Goal: Communication & Community: Answer question/provide support

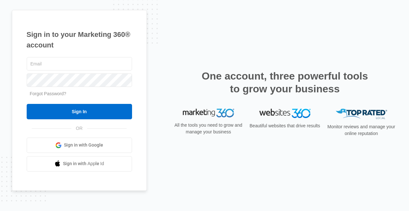
type input "[PERSON_NAME][EMAIL_ADDRESS][PERSON_NAME][DOMAIN_NAME]"
click at [129, 103] on form "[PERSON_NAME][EMAIL_ADDRESS][PERSON_NAME][DOMAIN_NAME] Forgot Password? Sign In" at bounding box center [79, 88] width 105 height 64
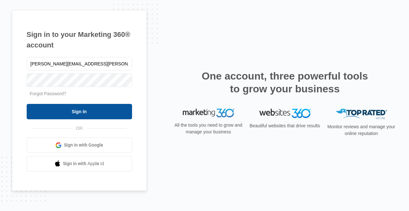
click at [117, 112] on input "Sign In" at bounding box center [79, 111] width 105 height 15
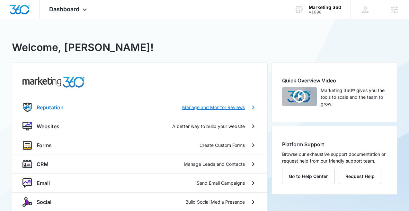
click at [198, 106] on p "Manage and Monitor Reviews" at bounding box center [213, 107] width 63 height 7
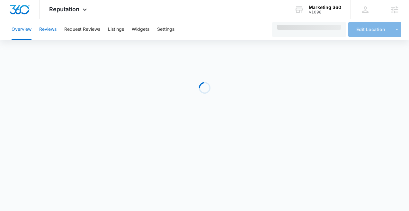
click at [48, 33] on button "Reviews" at bounding box center [47, 29] width 17 height 21
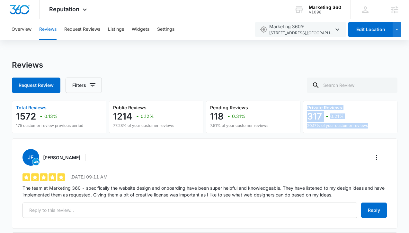
drag, startPoint x: 407, startPoint y: 105, endPoint x: 347, endPoint y: 100, distance: 60.5
click at [252, 83] on div "Request Review Filters" at bounding box center [204, 85] width 385 height 15
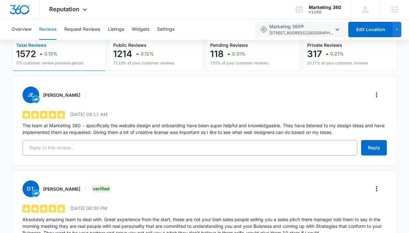
scroll to position [57, 0]
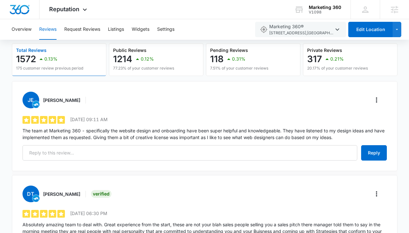
click at [107, 134] on p "The team at Marketing 360 - specifically the website design and onboarding have…" at bounding box center [204, 133] width 364 height 13
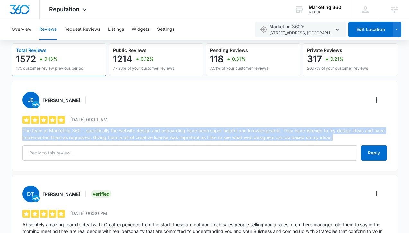
click at [107, 134] on p "The team at Marketing 360 - specifically the website design and onboarding have…" at bounding box center [204, 133] width 364 height 13
copy div "The team at Marketing 360 - specifically the website design and onboarding have…"
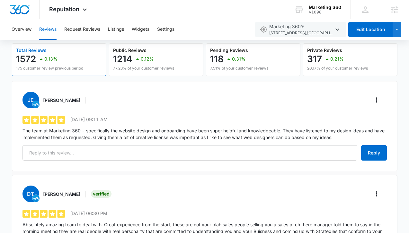
click at [186, 110] on div "JE [PERSON_NAME] 5 out of 5 [DATE] 09:11 AM The team at Marketing 360 - specifi…" at bounding box center [204, 126] width 385 height 90
click at [44, 100] on h3 "[PERSON_NAME]" at bounding box center [61, 100] width 37 height 7
drag, startPoint x: 44, startPoint y: 100, endPoint x: 79, endPoint y: 98, distance: 34.4
click at [79, 99] on div "JE [PERSON_NAME]" at bounding box center [56, 100] width 68 height 17
copy div "[PERSON_NAME] 5 out of 5"
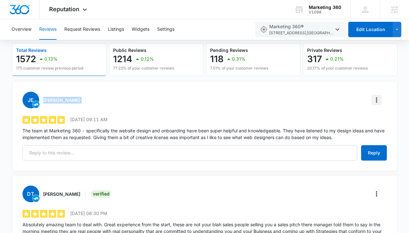
click at [371, 101] on button "More" at bounding box center [376, 100] width 10 height 10
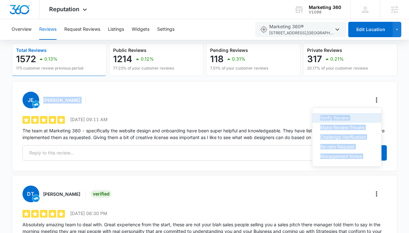
click at [353, 116] on button "Verify Review" at bounding box center [346, 118] width 69 height 10
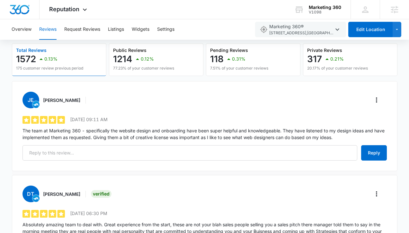
click at [305, 107] on div "JE [PERSON_NAME]" at bounding box center [204, 100] width 364 height 17
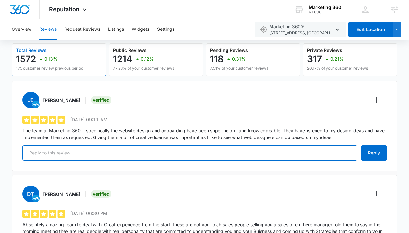
click at [175, 148] on input "text" at bounding box center [189, 152] width 334 height 15
paste input "Hi [PERSON_NAME], Thank you for sharing your positive experience with our team!…"
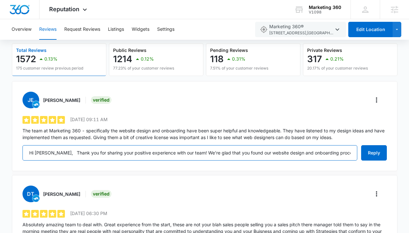
scroll to position [0, 248]
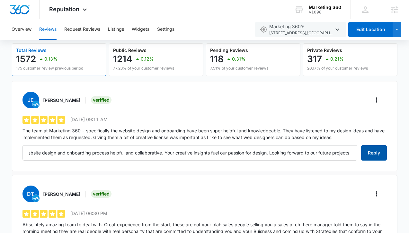
click at [366, 155] on button "Reply" at bounding box center [374, 152] width 26 height 15
type input "Hi [PERSON_NAME], Thank you for sharing your positive experience with our team!…"
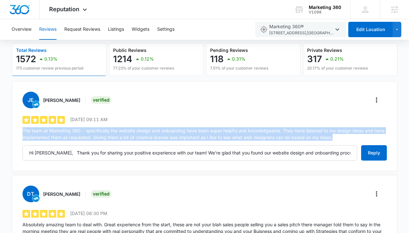
drag, startPoint x: 340, startPoint y: 138, endPoint x: 21, endPoint y: 132, distance: 318.5
click at [21, 132] on div "JE [PERSON_NAME] Verified 5 out of 5 [DATE] 09:11 AM The team at Marketing 360 …" at bounding box center [204, 126] width 385 height 90
copy p "The team at Marketing 360 - specifically the website design and onboarding have…"
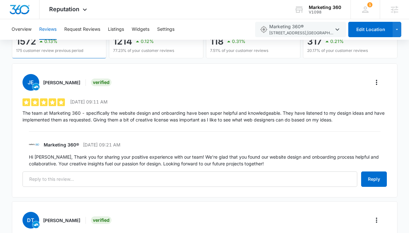
scroll to position [76, 0]
